Goal: Browse casually: Explore the website without a specific task or goal

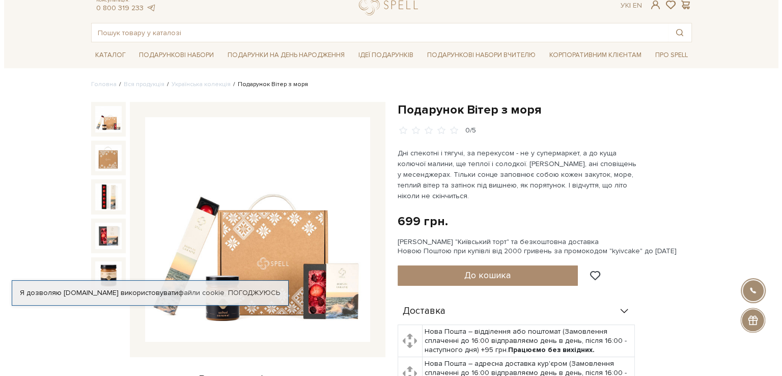
scroll to position [51, 0]
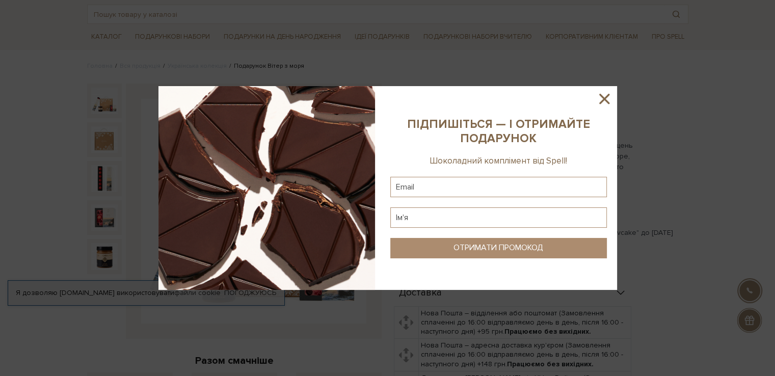
click at [606, 98] on icon at bounding box center [604, 99] width 10 height 10
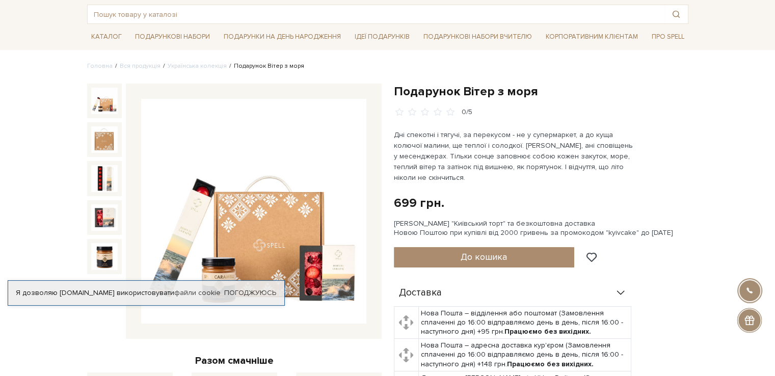
click at [104, 104] on img at bounding box center [104, 101] width 26 height 26
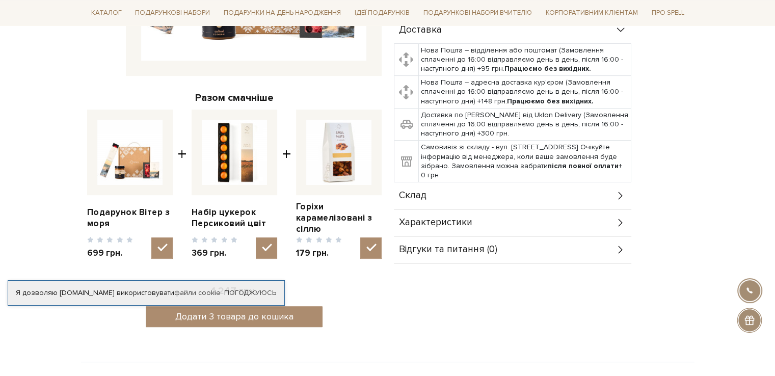
scroll to position [306, 0]
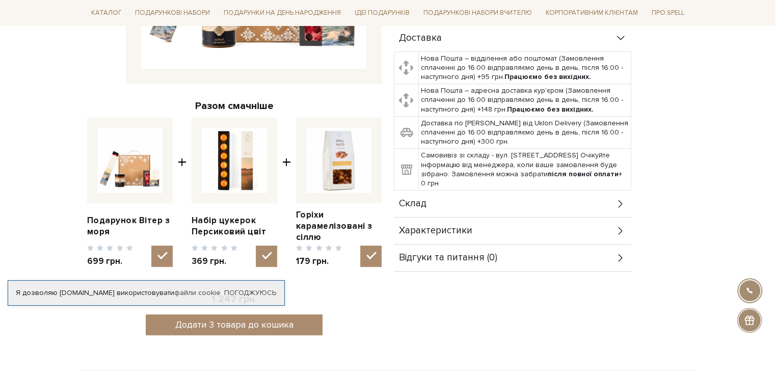
click at [622, 199] on icon at bounding box center [620, 203] width 11 height 11
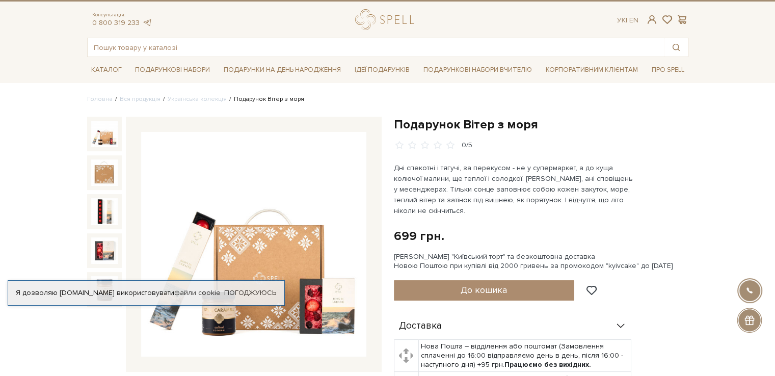
scroll to position [0, 0]
